Goal: Task Accomplishment & Management: Use online tool/utility

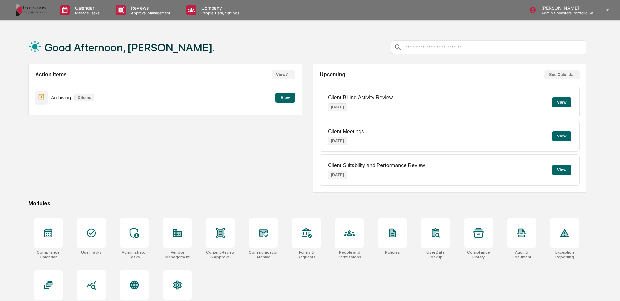
click at [281, 98] on button "View" at bounding box center [286, 98] width 20 height 10
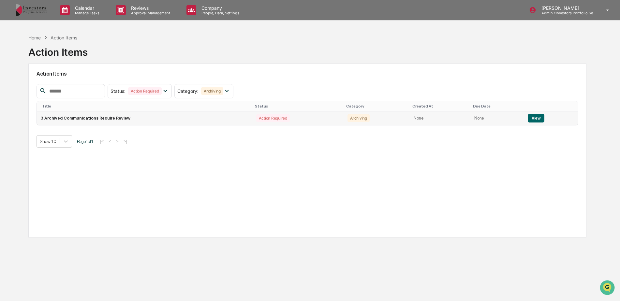
click at [192, 113] on td "3 Archived Communications Require Review" at bounding box center [145, 119] width 216 height 14
click at [530, 118] on button "View" at bounding box center [536, 118] width 17 height 8
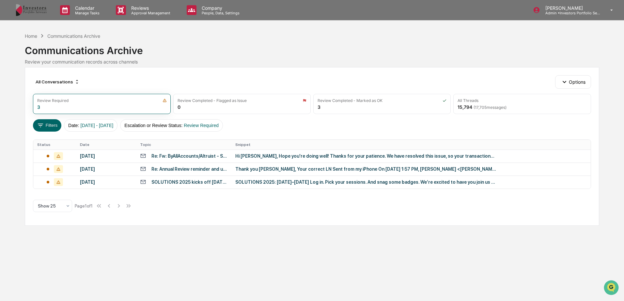
click at [283, 157] on div "Hi [PERSON_NAME], Hope you're doing well! Thanks for your patience. We have res…" at bounding box center [365, 156] width 261 height 5
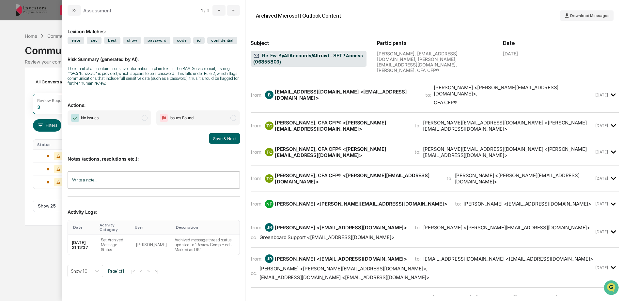
click at [147, 121] on span "No Issues" at bounding box center [109, 118] width 83 height 15
click at [216, 135] on button "Save & Next" at bounding box center [224, 138] width 31 height 10
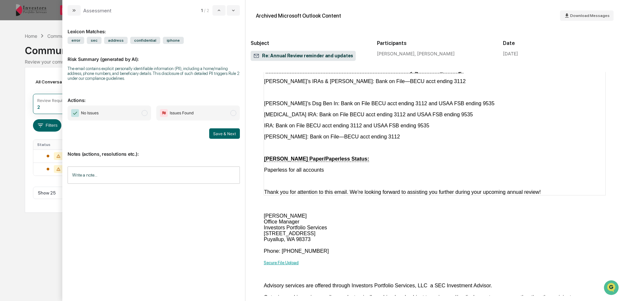
scroll to position [750, 0]
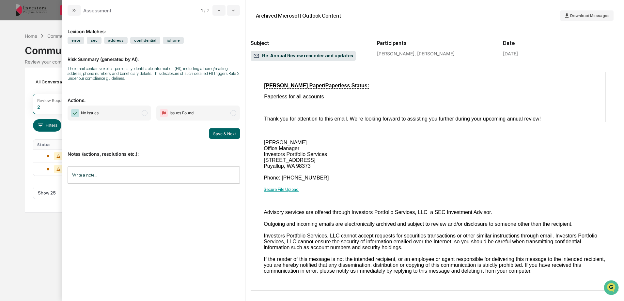
click at [143, 112] on span "modal" at bounding box center [145, 113] width 6 height 6
click at [145, 182] on input "Write a note..." at bounding box center [154, 175] width 172 height 17
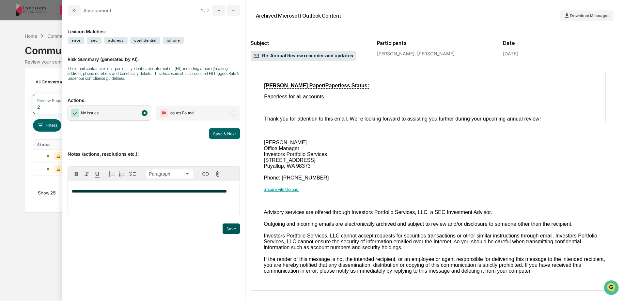
click at [230, 227] on button "Save" at bounding box center [230, 229] width 17 height 10
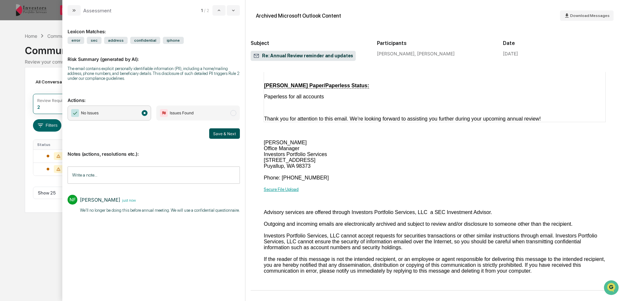
click at [228, 134] on button "Save & Next" at bounding box center [224, 133] width 31 height 10
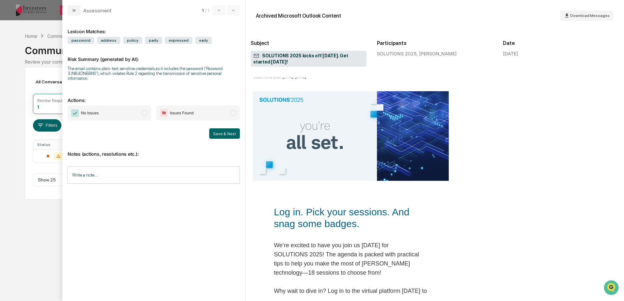
scroll to position [65, 0]
click at [140, 110] on span "No Issues" at bounding box center [109, 113] width 83 height 15
click at [223, 128] on button "Save & Next" at bounding box center [224, 133] width 31 height 10
